Goal: Check status: Check status

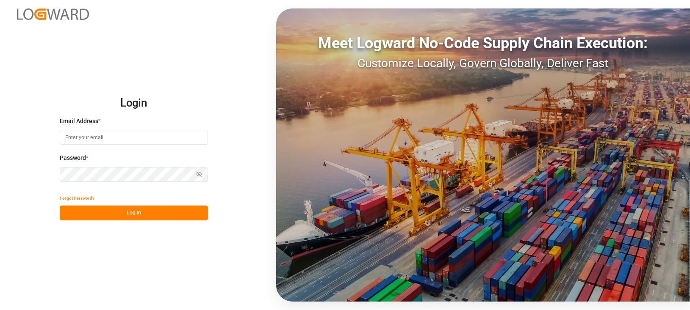
type input "h.klimavets@lodec.asia"
click at [109, 210] on button "Log In" at bounding box center [134, 213] width 148 height 15
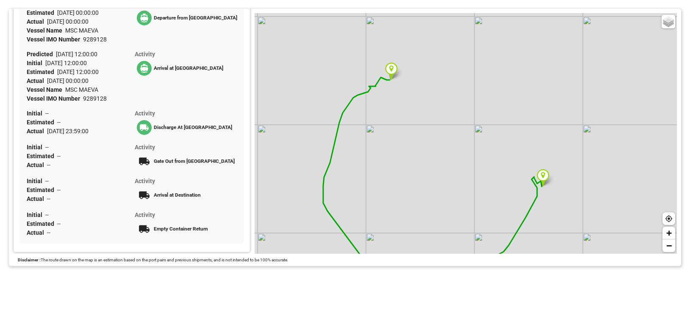
scroll to position [330, 0]
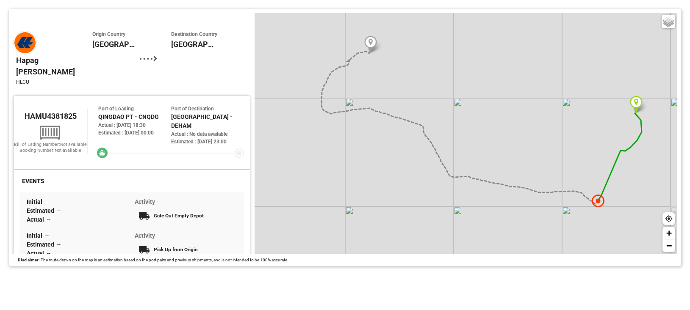
drag, startPoint x: 416, startPoint y: 169, endPoint x: 452, endPoint y: 119, distance: 61.8
click at [452, 119] on div "Basic Grayscale Streets Dark + −" at bounding box center [466, 133] width 422 height 241
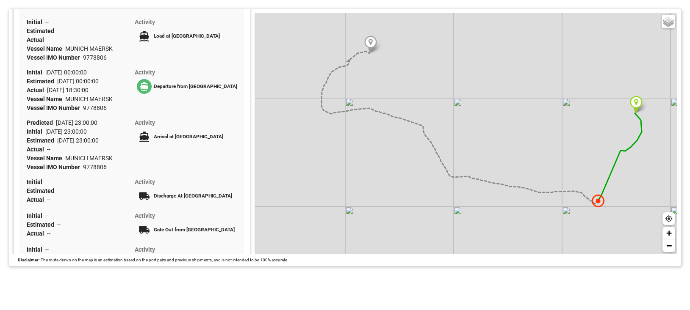
scroll to position [296, 0]
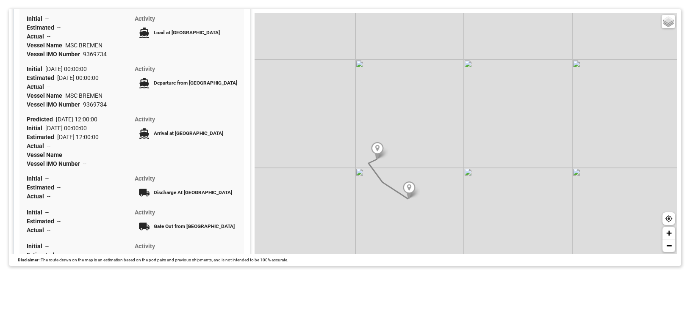
scroll to position [254, 0]
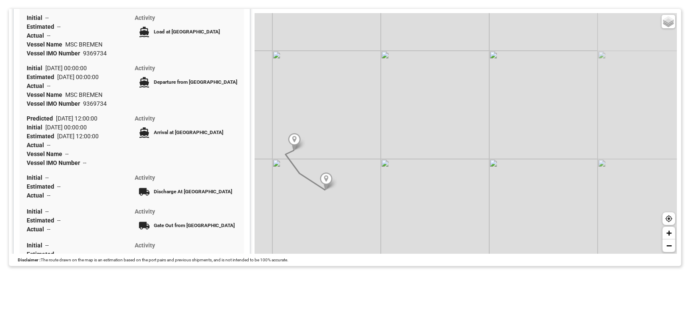
drag, startPoint x: 521, startPoint y: 220, endPoint x: 477, endPoint y: 217, distance: 45.0
click at [477, 217] on div "Basic Grayscale Streets Dark + −" at bounding box center [466, 133] width 422 height 241
drag, startPoint x: 461, startPoint y: 214, endPoint x: 549, endPoint y: 211, distance: 87.7
click at [549, 211] on div "Basic Grayscale Streets Dark + −" at bounding box center [466, 133] width 422 height 241
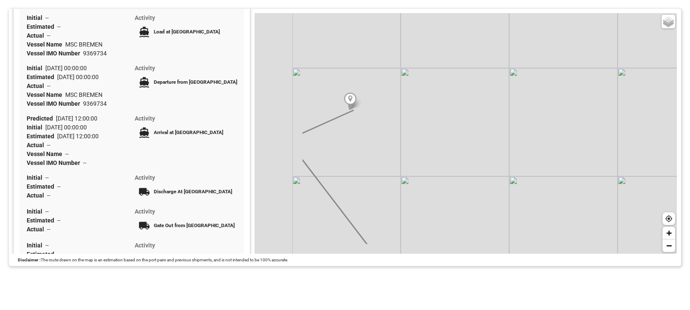
drag, startPoint x: 328, startPoint y: 144, endPoint x: 424, endPoint y: 106, distance: 103.6
click at [424, 106] on div "Basic Grayscale Streets Dark + −" at bounding box center [466, 133] width 422 height 241
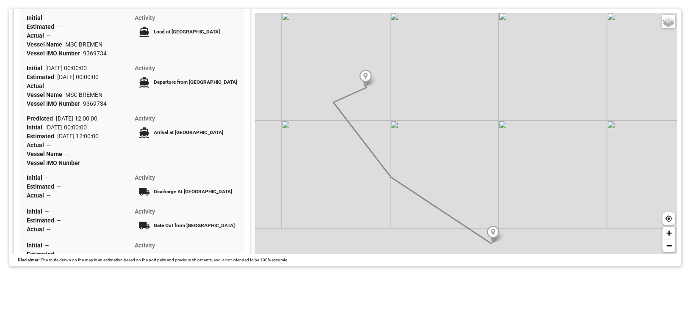
drag, startPoint x: 421, startPoint y: 157, endPoint x: 405, endPoint y: 128, distance: 32.8
click at [401, 120] on div "Basic Grayscale Streets Dark + −" at bounding box center [466, 133] width 422 height 241
drag, startPoint x: 586, startPoint y: 152, endPoint x: 509, endPoint y: 155, distance: 77.2
click at [509, 155] on div "Basic Grayscale Streets Dark + −" at bounding box center [466, 133] width 422 height 241
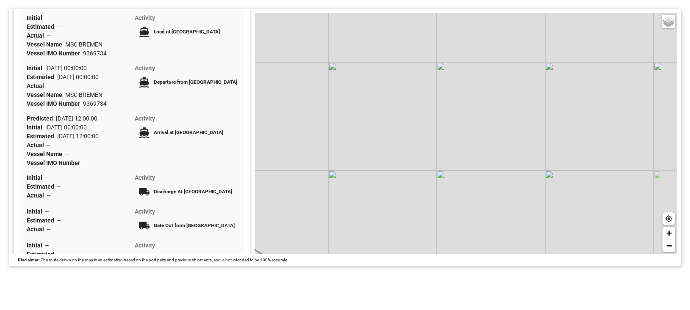
drag, startPoint x: 413, startPoint y: 195, endPoint x: 504, endPoint y: 128, distance: 112.7
click at [499, 132] on div "Basic Grayscale Streets Dark + −" at bounding box center [466, 133] width 422 height 241
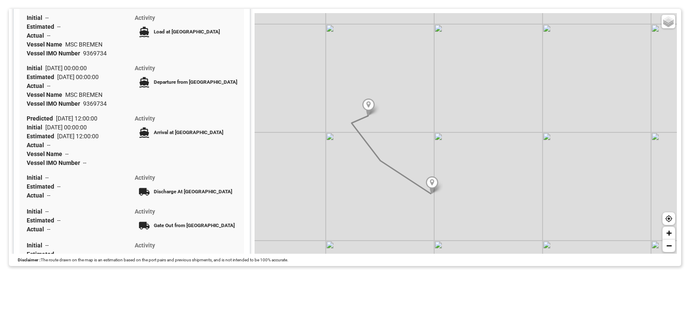
drag, startPoint x: 442, startPoint y: 157, endPoint x: 464, endPoint y: 154, distance: 21.9
click at [464, 154] on div "Basic Grayscale Streets Dark + −" at bounding box center [466, 133] width 422 height 241
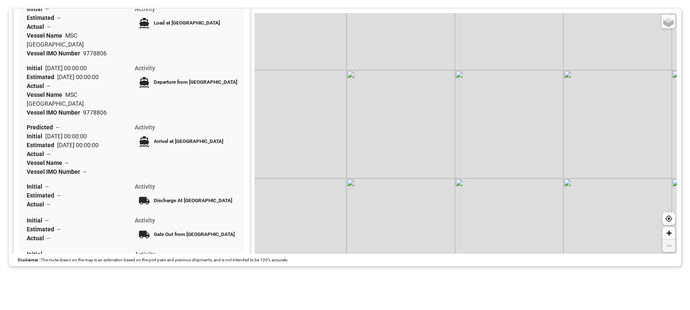
scroll to position [212, 0]
